Goal: Transaction & Acquisition: Book appointment/travel/reservation

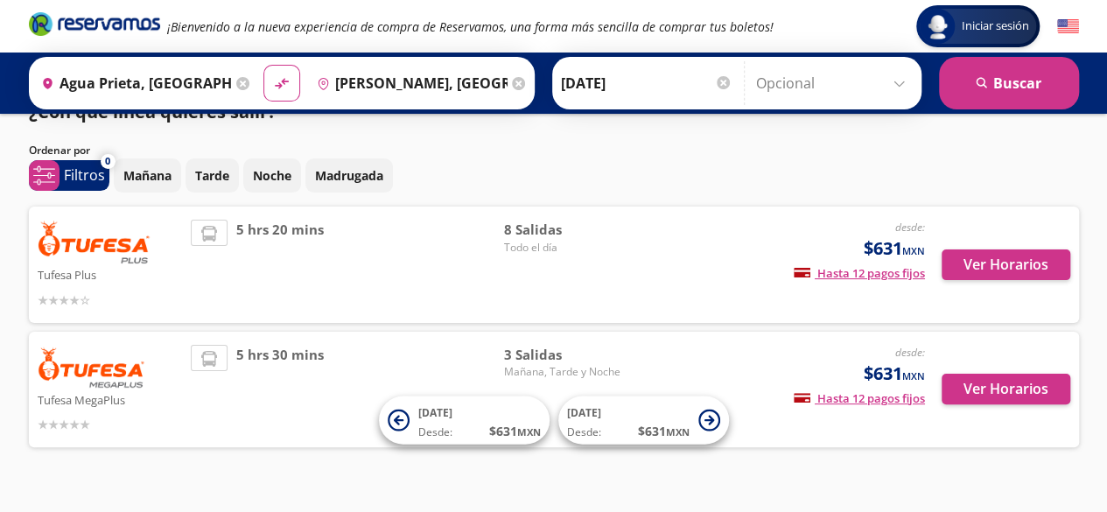
scroll to position [63, 0]
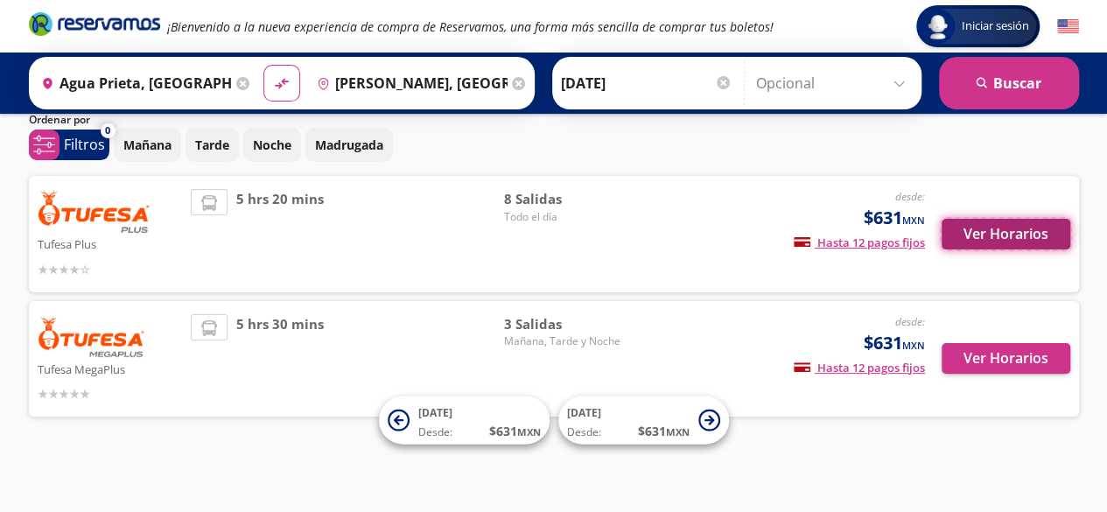
click at [1017, 239] on button "Ver Horarios" at bounding box center [1006, 234] width 129 height 31
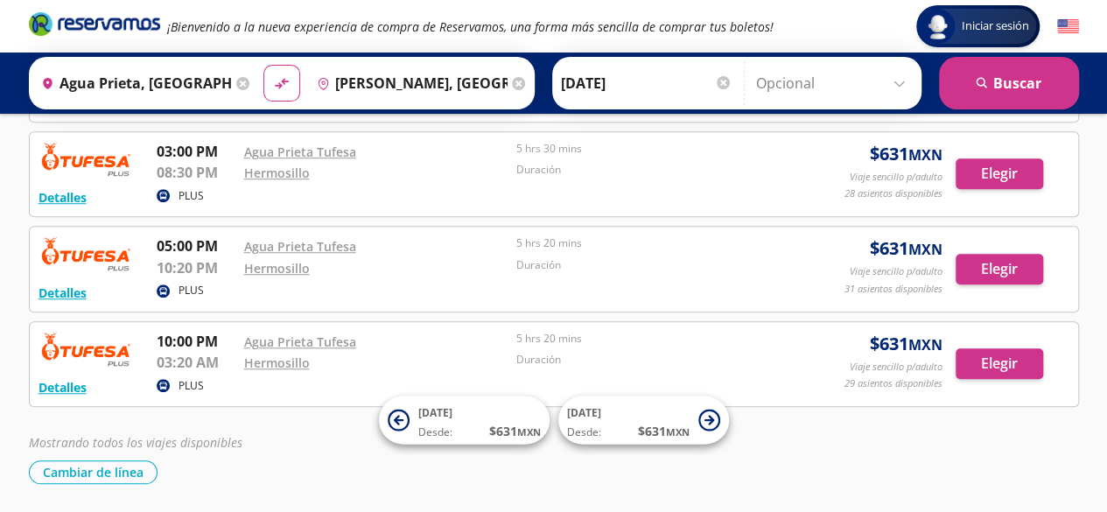
scroll to position [554, 0]
click at [455, 330] on div "Agua Prieta Tufesa" at bounding box center [376, 340] width 264 height 21
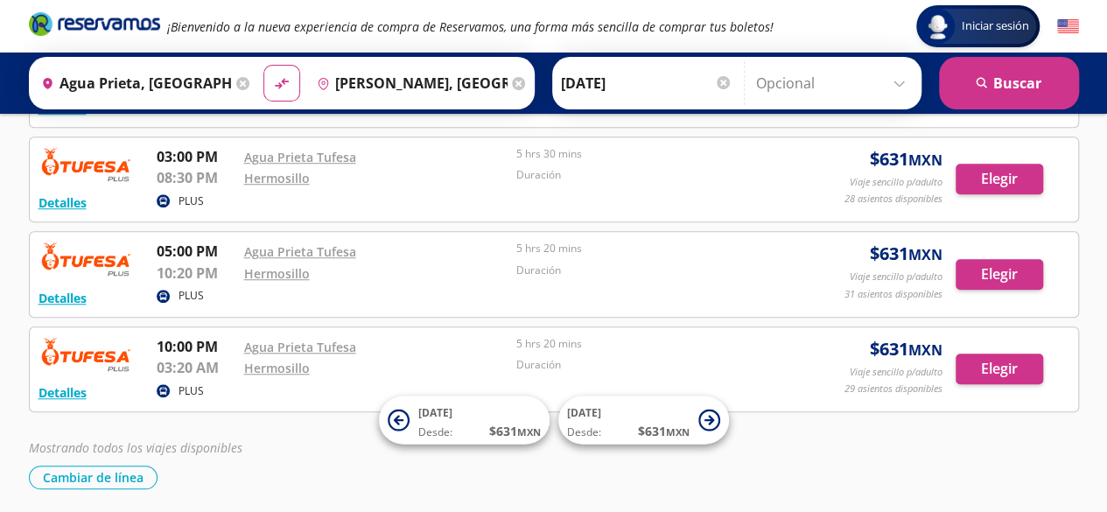
scroll to position [550, 0]
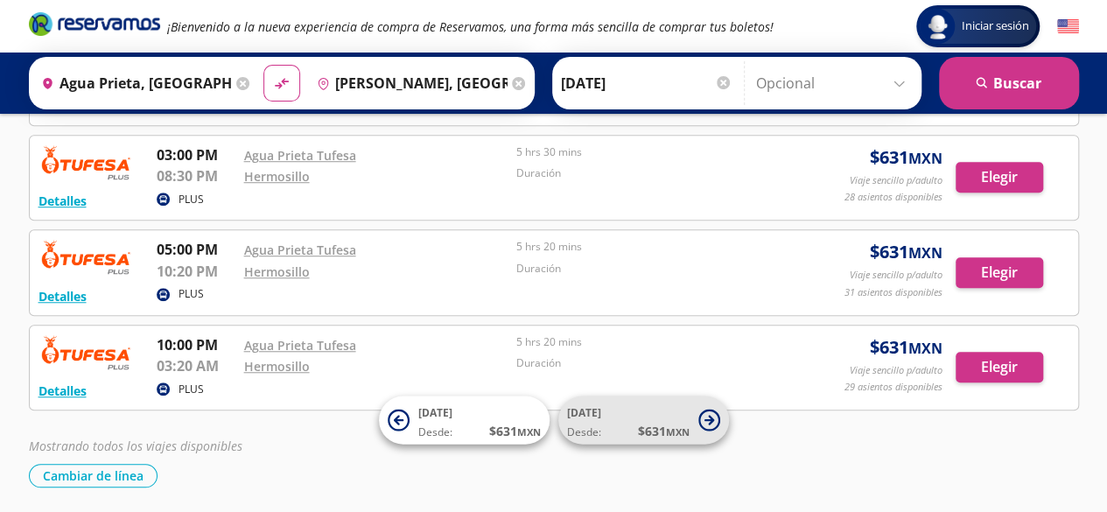
click at [709, 420] on icon at bounding box center [709, 420] width 10 height 10
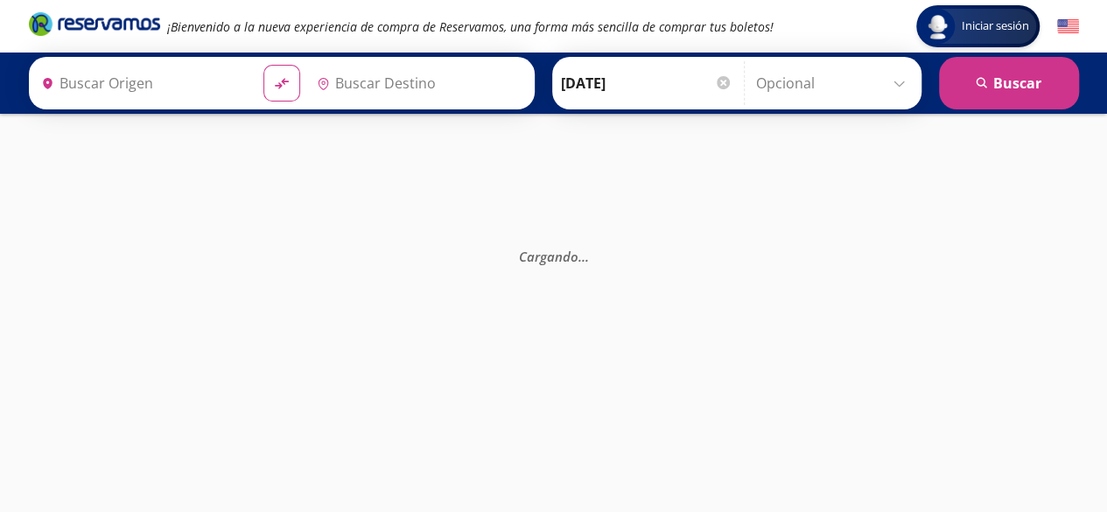
type input "Agua Prieta, [GEOGRAPHIC_DATA]"
type input "[PERSON_NAME], [GEOGRAPHIC_DATA]"
type input "Agua Prieta, [GEOGRAPHIC_DATA]"
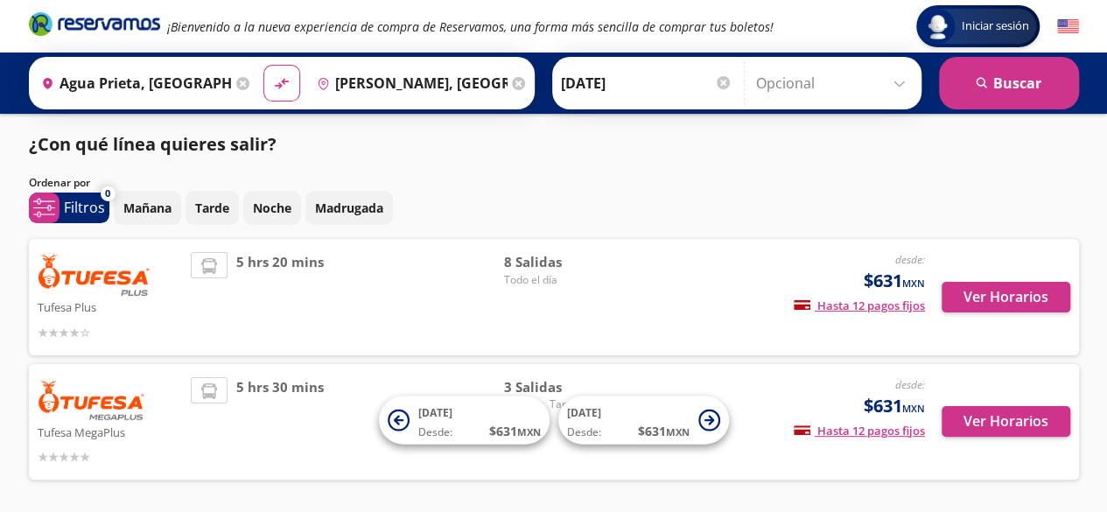
scroll to position [63, 0]
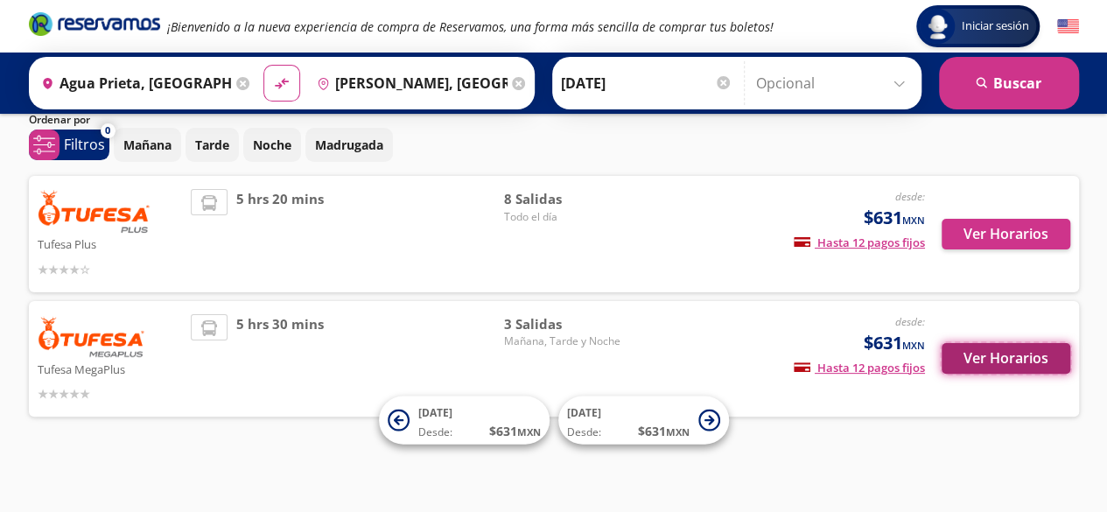
click at [1003, 357] on button "Ver Horarios" at bounding box center [1006, 358] width 129 height 31
